Goal: Transaction & Acquisition: Purchase product/service

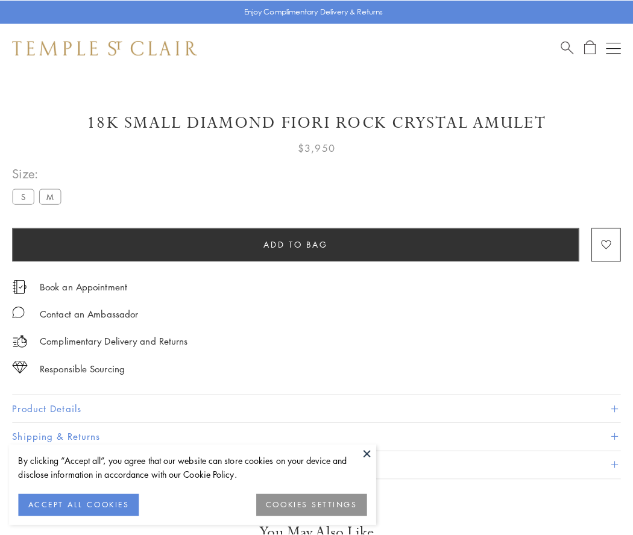
scroll to position [5, 0]
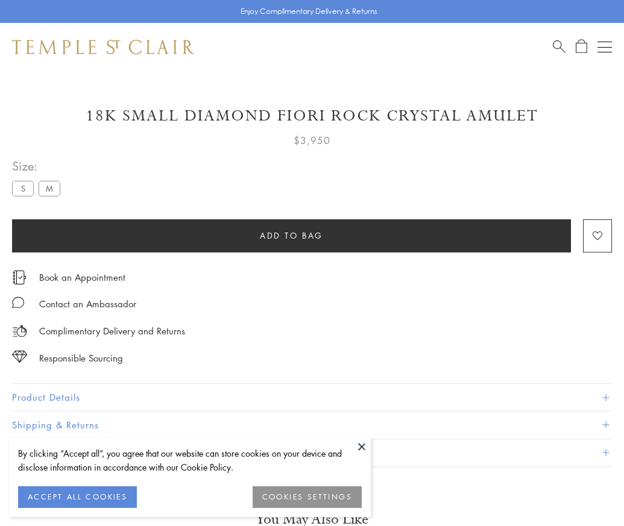
click at [291, 235] on span "Add to bag" at bounding box center [291, 235] width 63 height 13
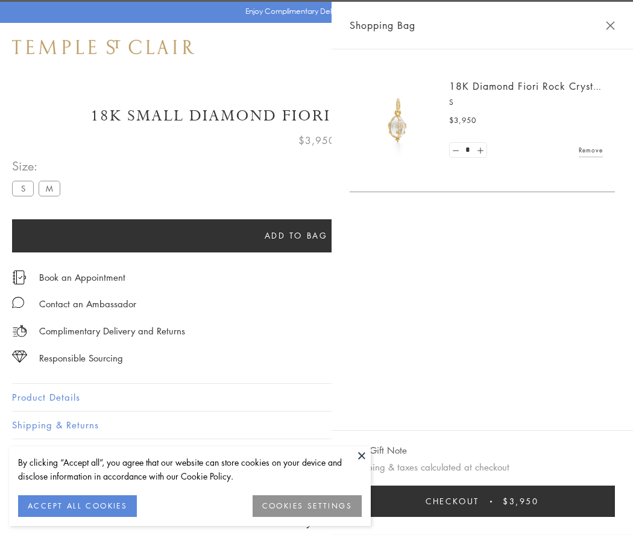
click at [504, 502] on button "Checkout $3,950" at bounding box center [482, 501] width 265 height 31
